Goal: Transaction & Acquisition: Purchase product/service

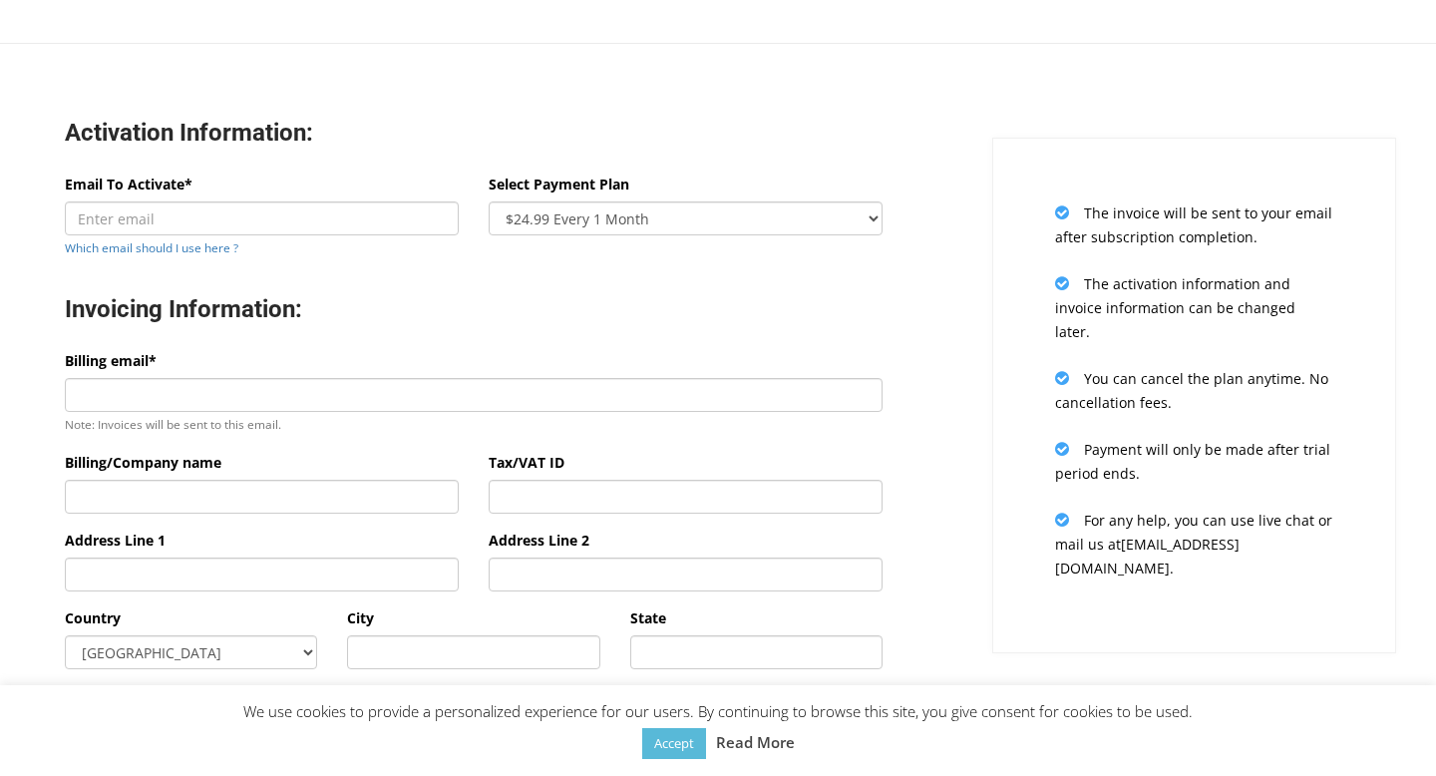
scroll to position [520, 0]
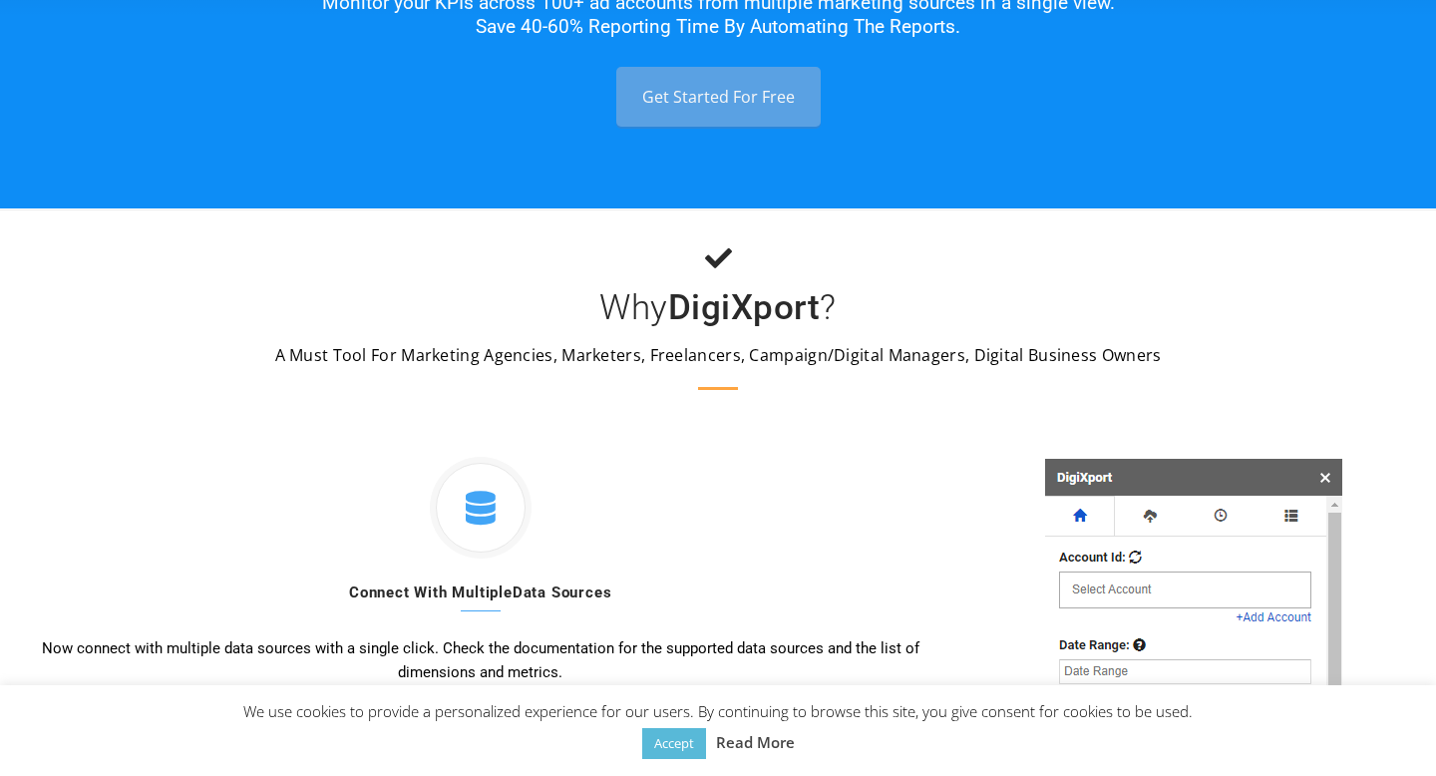
scroll to position [338, 0]
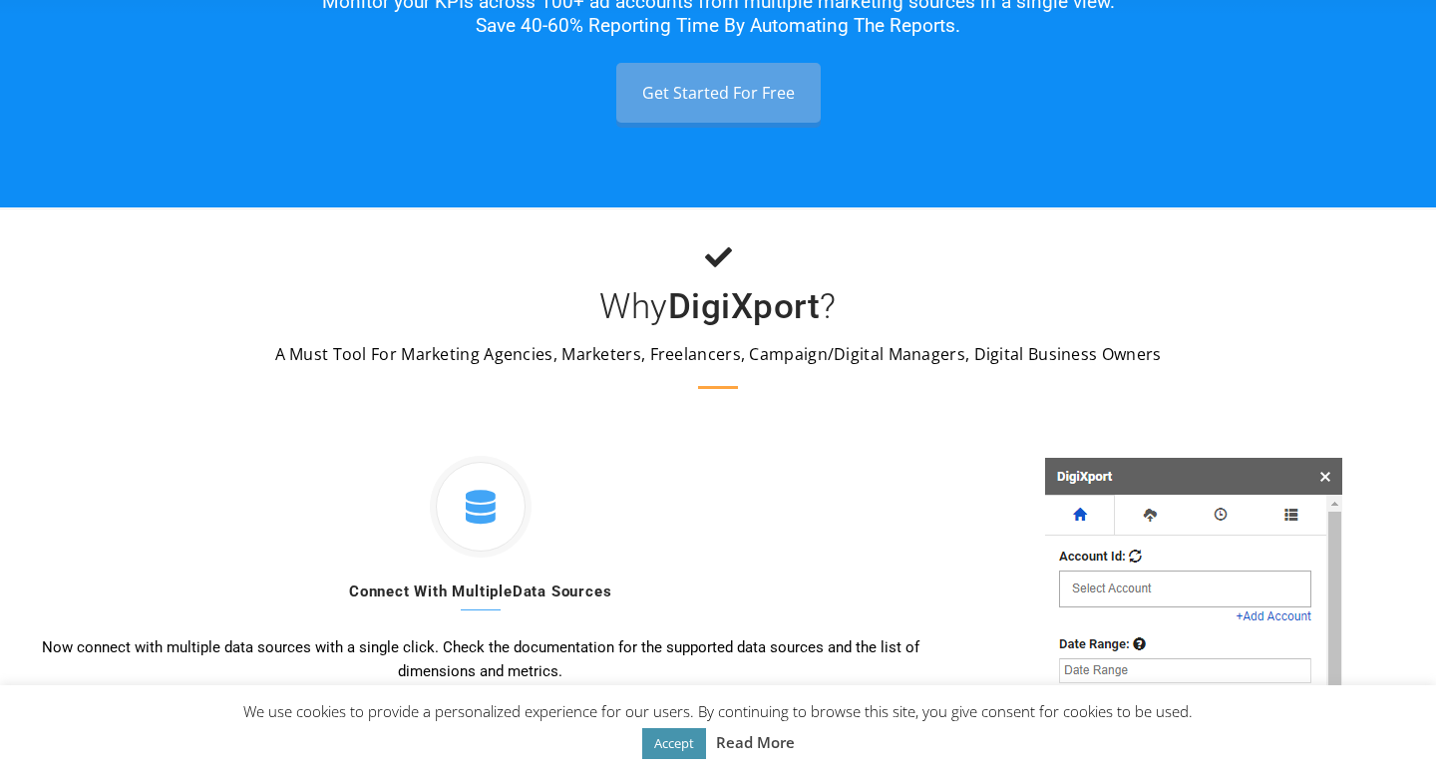
click at [654, 752] on link "Accept" at bounding box center [674, 743] width 64 height 31
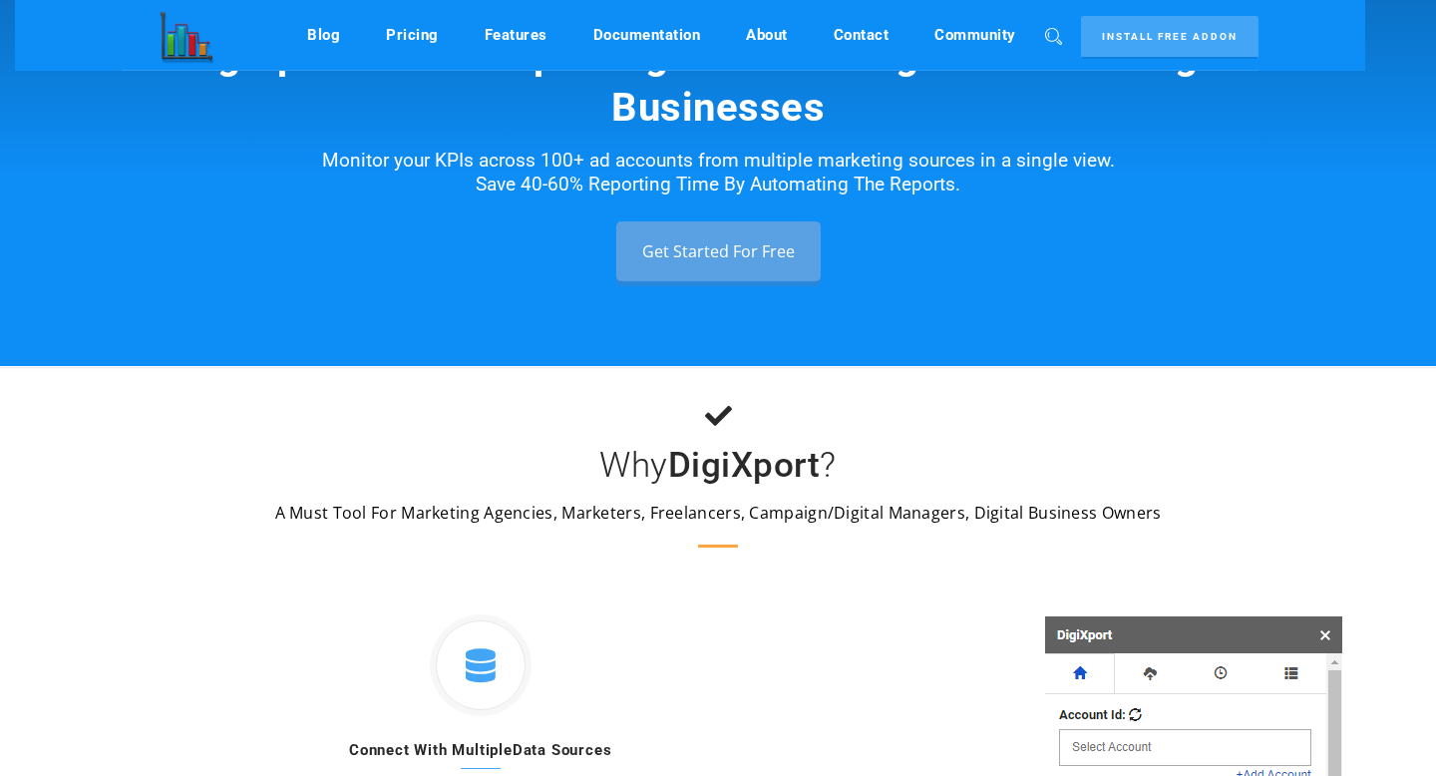
scroll to position [0, 0]
